Goal: Information Seeking & Learning: Learn about a topic

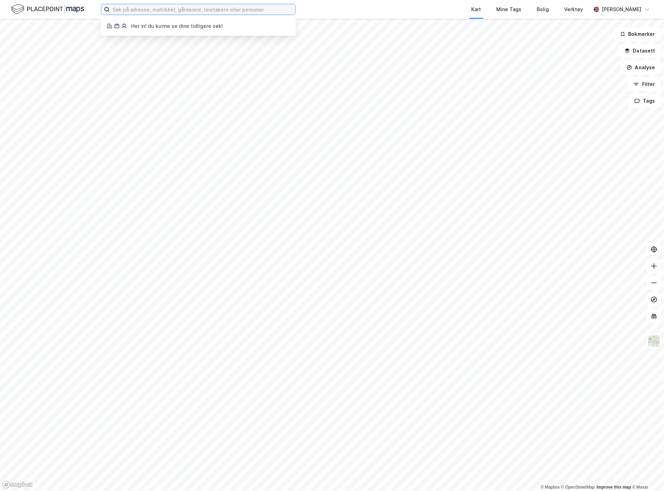
click at [172, 12] on input at bounding box center [203, 9] width 186 height 10
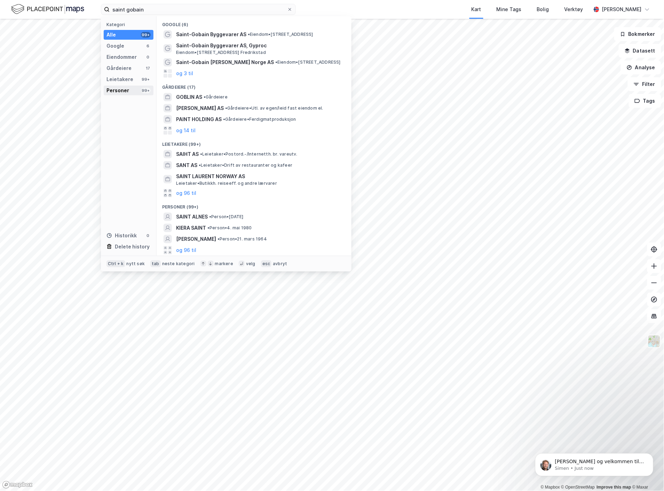
click at [132, 87] on div "Personer 99+" at bounding box center [129, 91] width 50 height 10
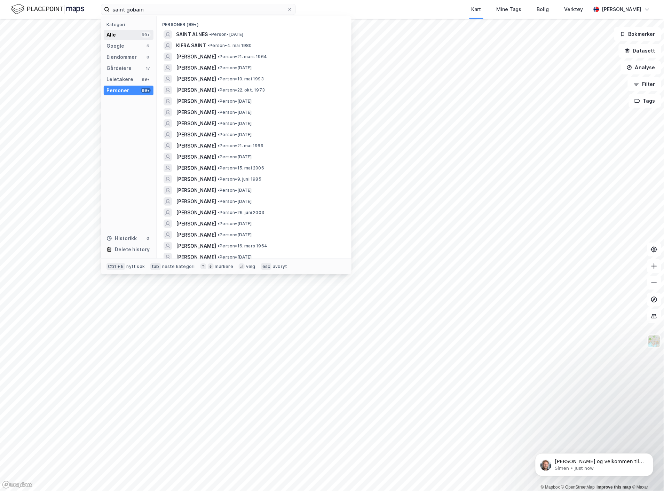
click at [130, 36] on div "Alle 99+" at bounding box center [129, 35] width 50 height 10
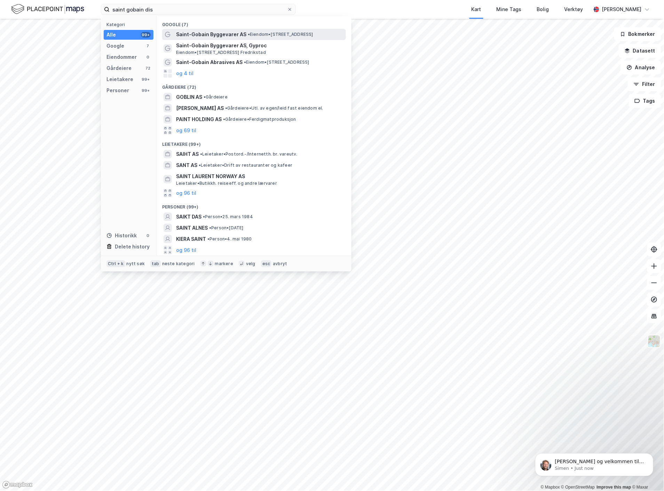
click at [204, 38] on span "Saint-Gobain Byggevarer AS" at bounding box center [211, 34] width 70 height 8
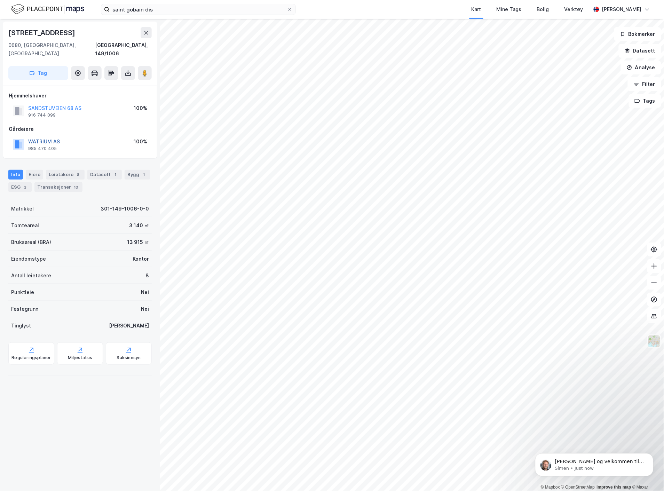
click at [0, 0] on button "WATRIUM AS" at bounding box center [0, 0] width 0 height 0
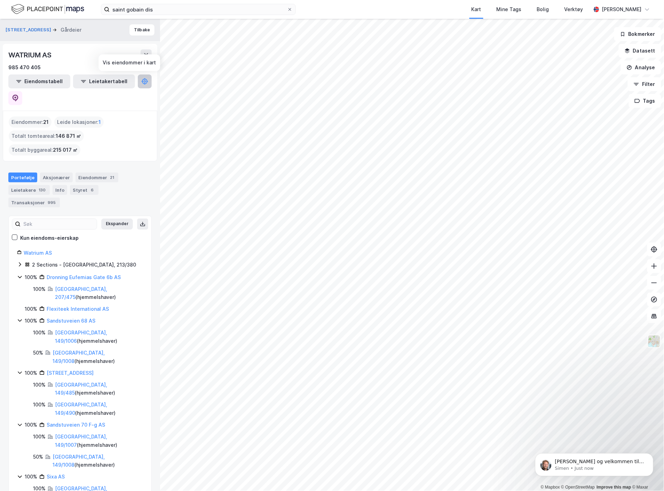
click at [138, 83] on button at bounding box center [145, 82] width 14 height 14
click at [141, 81] on icon at bounding box center [144, 81] width 7 height 7
click at [141, 80] on icon at bounding box center [144, 81] width 7 height 7
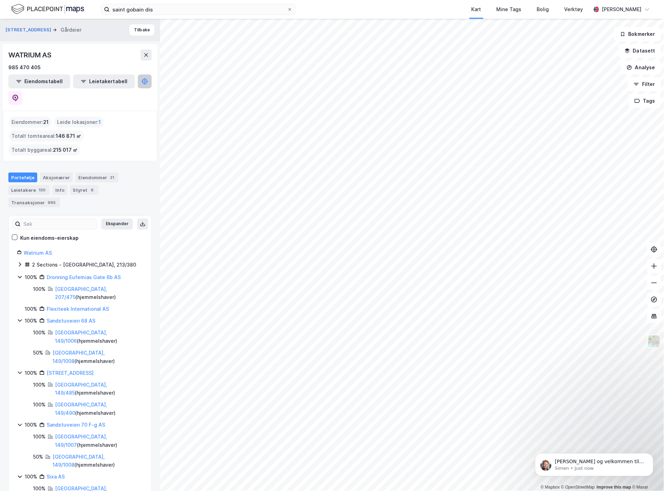
click at [141, 80] on icon at bounding box center [144, 81] width 7 height 7
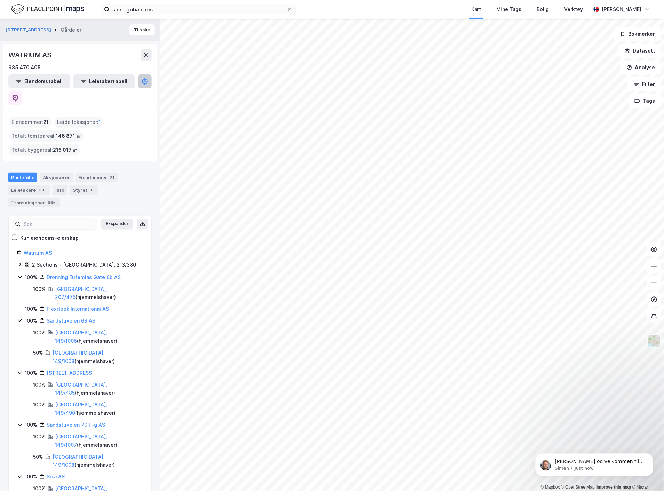
click at [141, 80] on icon at bounding box center [144, 81] width 7 height 7
click at [122, 117] on div "Eiendommer : 21 Leide lokasjoner : 1 Totalt tomteareal : 146 871 ㎡ Totalt bygga…" at bounding box center [80, 136] width 143 height 39
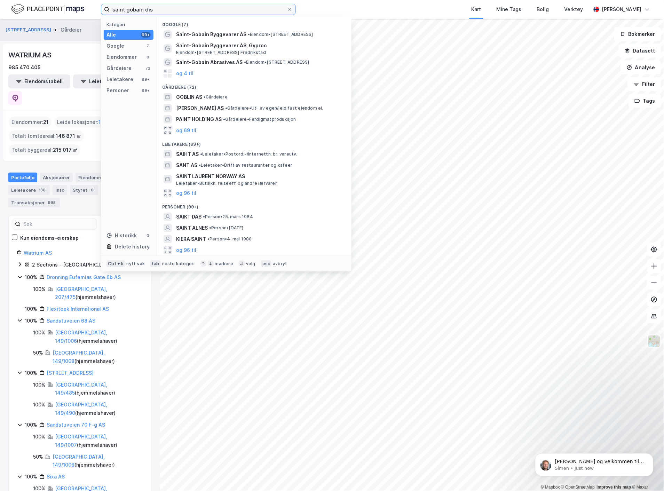
click at [130, 8] on input "saint gobain dis" at bounding box center [199, 9] width 178 height 10
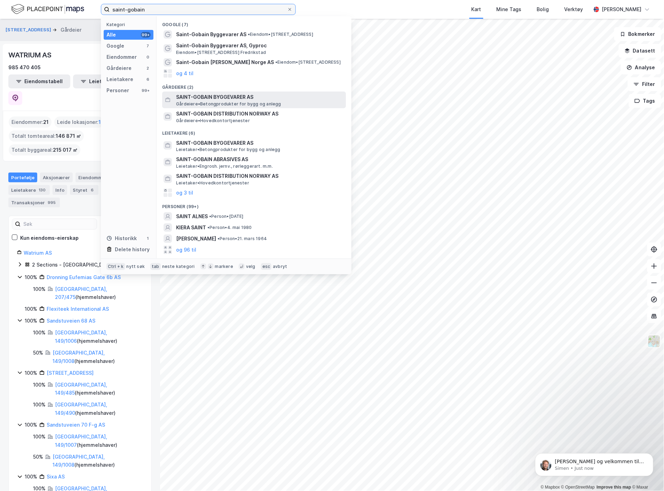
type input "saint-gobain"
click at [239, 100] on span "SAINT-GOBAIN BYGGEVARER AS" at bounding box center [259, 97] width 167 height 8
